Goal: Transaction & Acquisition: Subscribe to service/newsletter

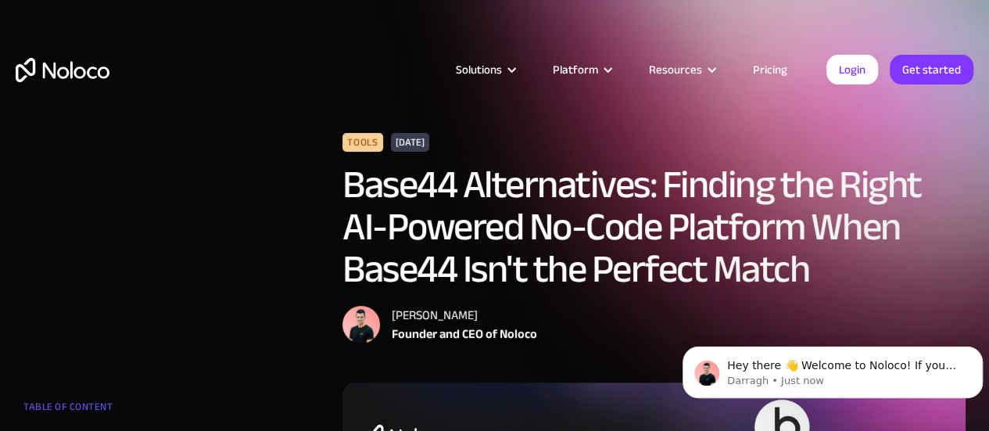
click at [770, 70] on link "Pricing" at bounding box center [769, 69] width 73 height 20
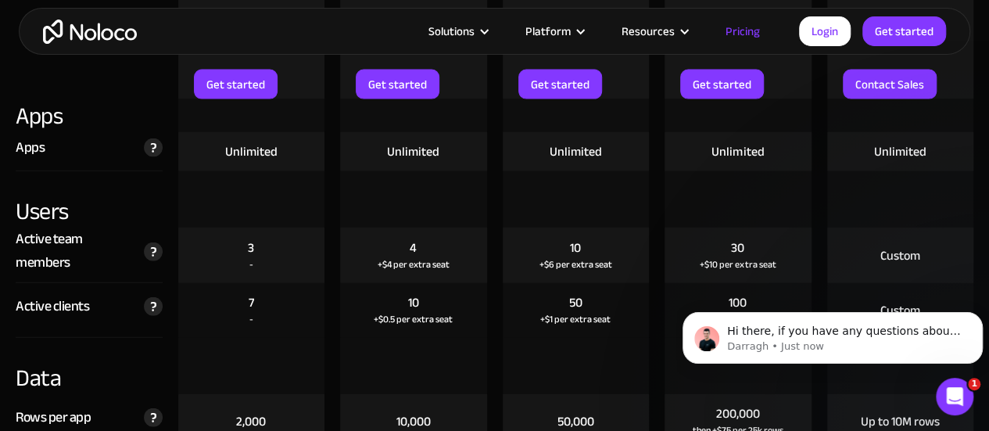
scroll to position [1697, 0]
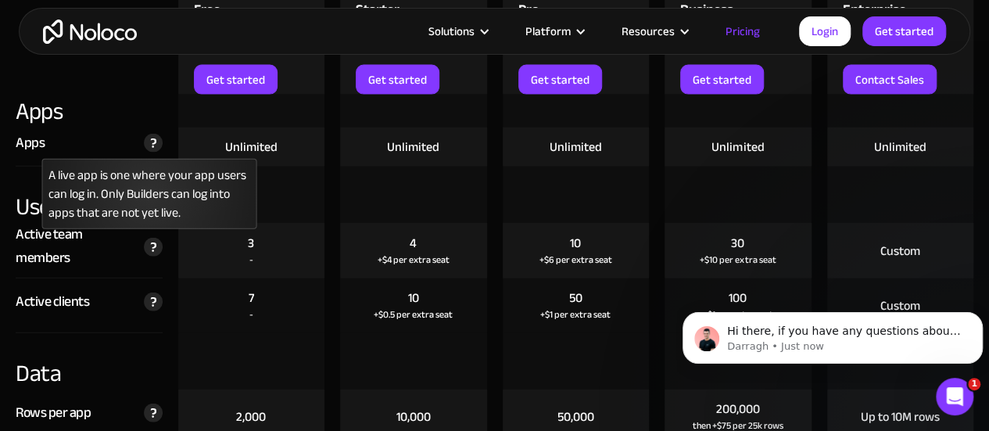
click at [155, 146] on img at bounding box center [153, 143] width 19 height 19
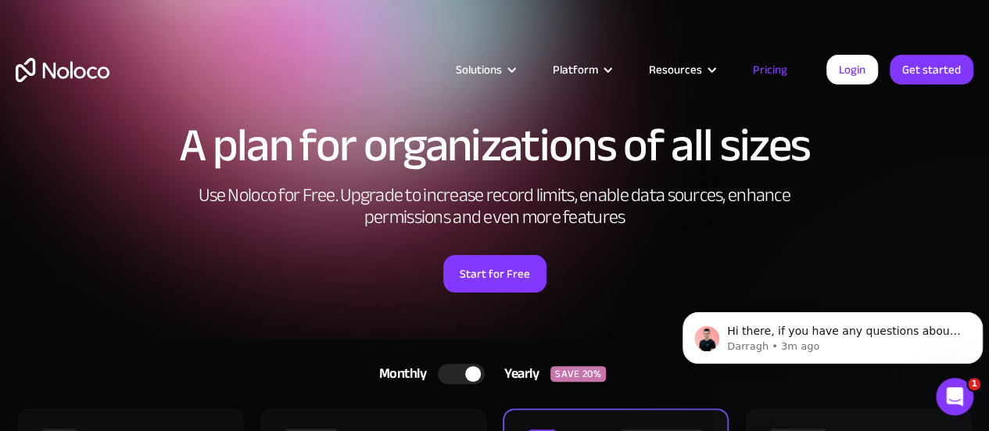
scroll to position [13, 0]
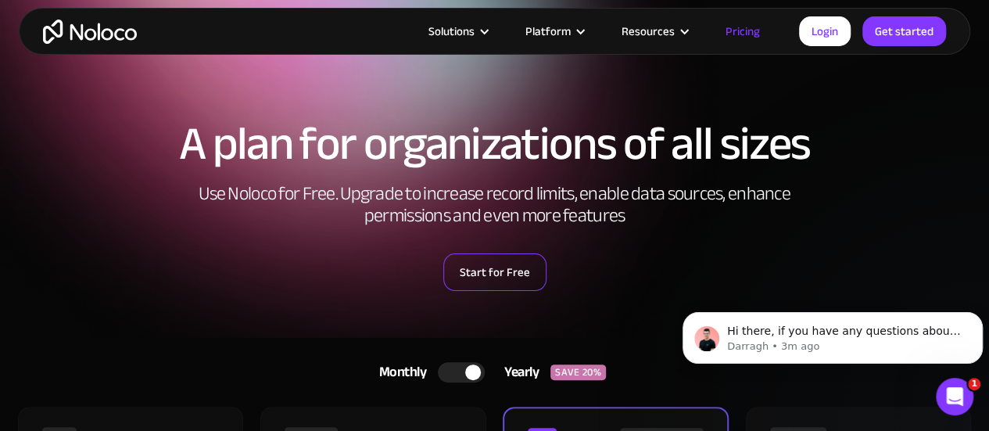
click at [481, 284] on link "Start for Free" at bounding box center [494, 272] width 103 height 38
